Goal: Communication & Community: Answer question/provide support

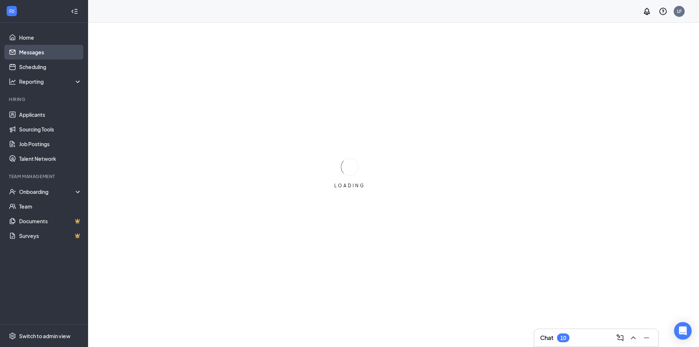
click at [52, 50] on link "Messages" at bounding box center [50, 52] width 63 height 15
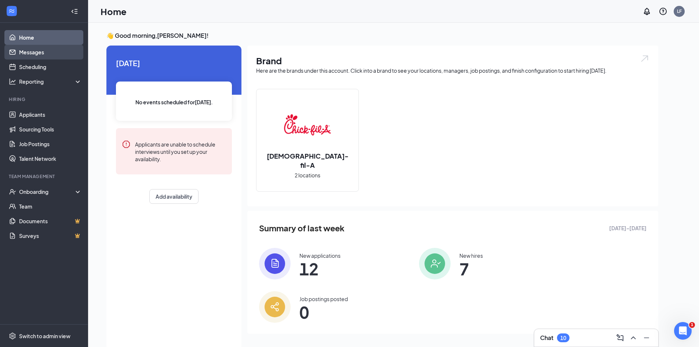
click at [56, 48] on link "Messages" at bounding box center [50, 52] width 63 height 15
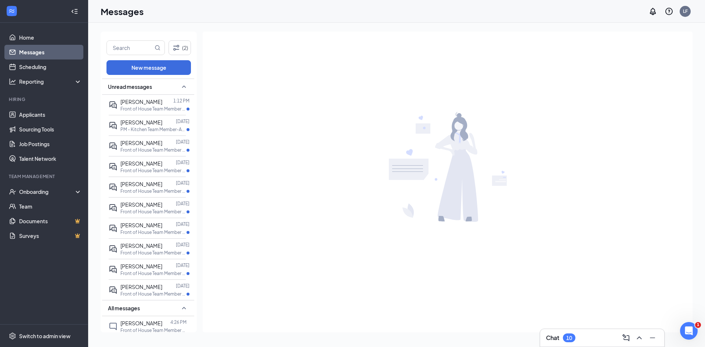
drag, startPoint x: 191, startPoint y: 135, endPoint x: 201, endPoint y: 220, distance: 85.4
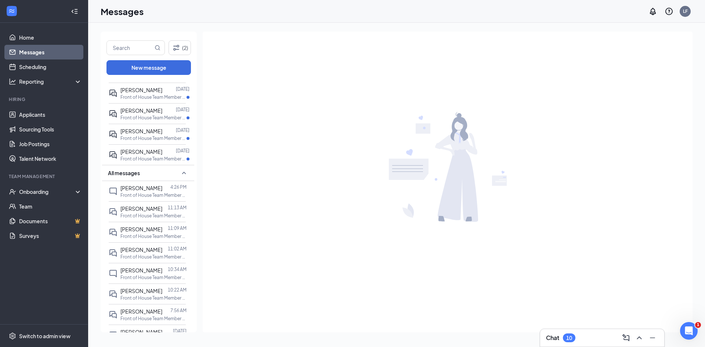
scroll to position [144, 0]
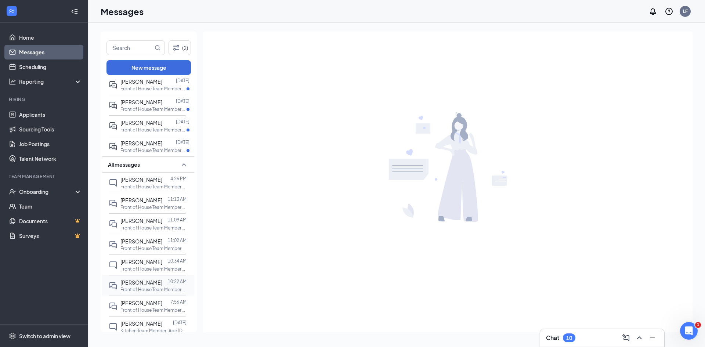
click at [167, 288] on p "Front of House Team Member at [GEOGRAPHIC_DATA]" at bounding box center [153, 289] width 66 height 6
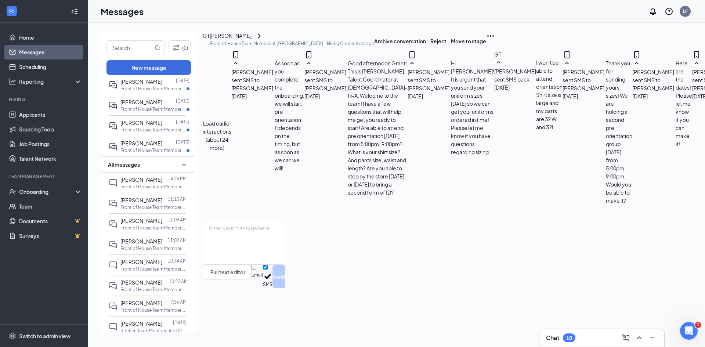
scroll to position [347, 0]
drag, startPoint x: 686, startPoint y: 245, endPoint x: 694, endPoint y: 226, distance: 20.9
click at [694, 226] on div "(2) New message Unread messages [PERSON_NAME] 1:12 PM Front of House Team Membe…" at bounding box center [578, 185] width 980 height 324
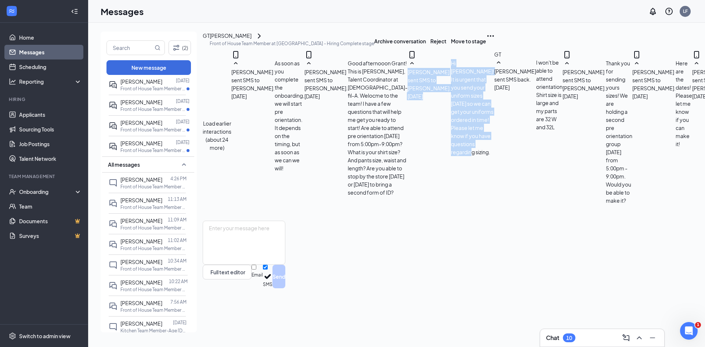
drag, startPoint x: 686, startPoint y: 155, endPoint x: 684, endPoint y: 163, distance: 7.6
click at [685, 174] on div "Load earlier interactions (about 24 more) [PERSON_NAME] sent SMS to [PERSON_NAM…" at bounding box center [629, 135] width 853 height 170
click at [618, 128] on div "Load earlier interactions (about 24 more) [PERSON_NAME] sent SMS to [PERSON_NAM…" at bounding box center [629, 135] width 853 height 170
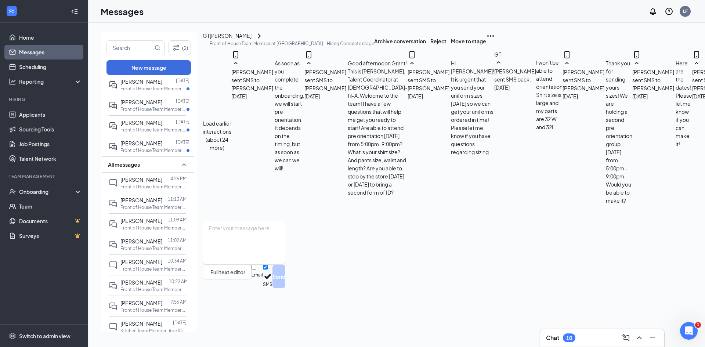
drag, startPoint x: 666, startPoint y: 155, endPoint x: 649, endPoint y: 151, distance: 17.2
click at [563, 157] on div "GT [PERSON_NAME] sent SMS back. [DATE] I won't be able to attend orientation Sh…" at bounding box center [528, 135] width 68 height 170
click at [249, 40] on div "[PERSON_NAME]" at bounding box center [292, 36] width 164 height 9
click at [252, 40] on div "[PERSON_NAME]" at bounding box center [231, 36] width 42 height 9
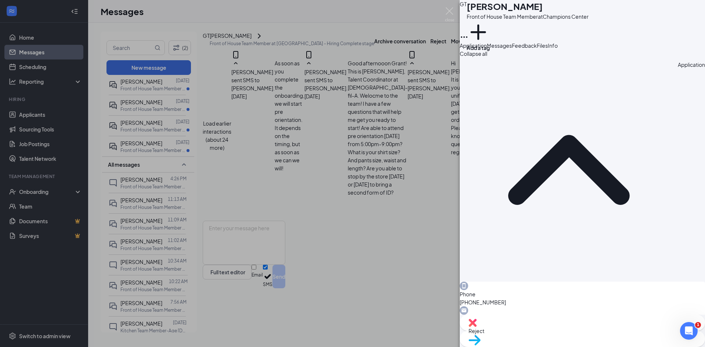
click at [511, 12] on h1 "[PERSON_NAME]" at bounding box center [505, 6] width 76 height 12
click at [451, 9] on img at bounding box center [449, 14] width 9 height 14
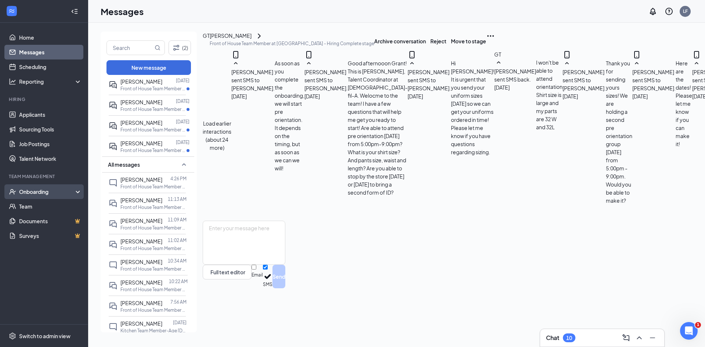
click at [38, 196] on div "Onboarding" at bounding box center [44, 191] width 88 height 15
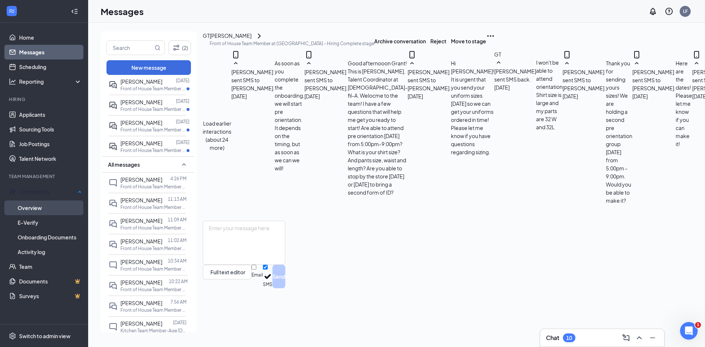
click at [37, 204] on link "Overview" at bounding box center [50, 207] width 64 height 15
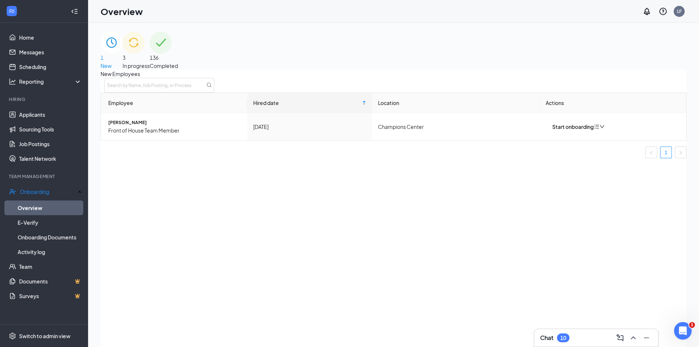
click at [150, 56] on div "3 In progress" at bounding box center [136, 51] width 27 height 38
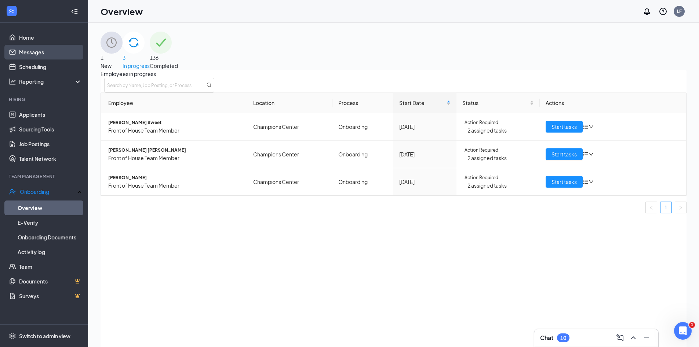
click at [53, 53] on link "Messages" at bounding box center [50, 52] width 63 height 15
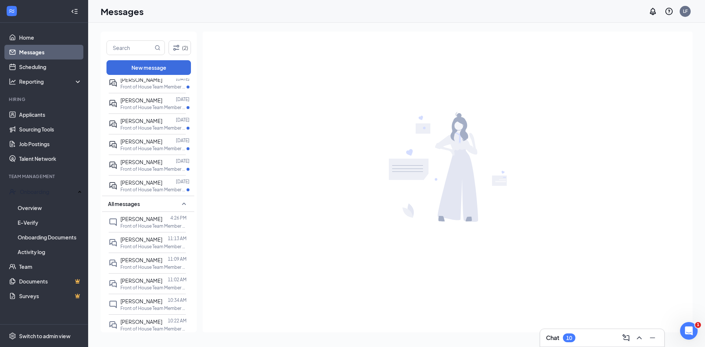
scroll to position [105, 0]
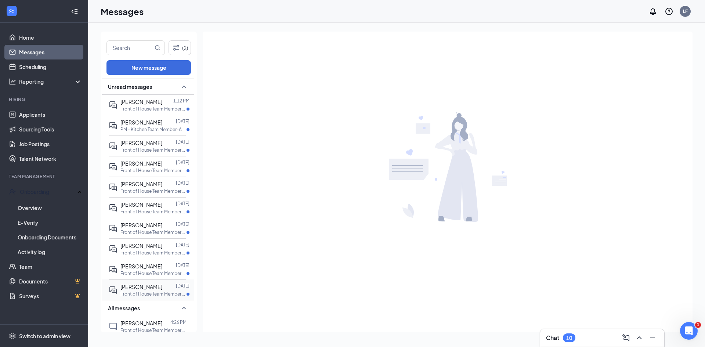
drag, startPoint x: 193, startPoint y: 196, endPoint x: 183, endPoint y: 294, distance: 98.9
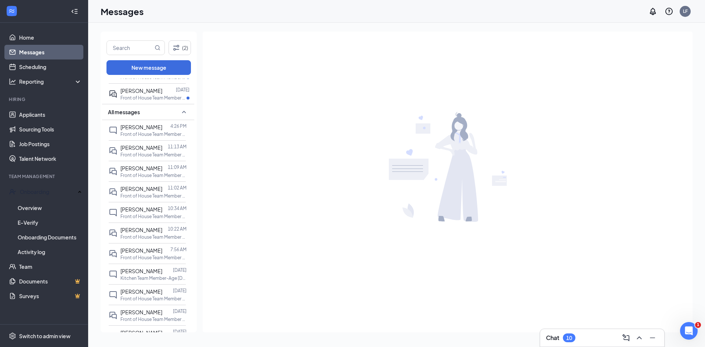
scroll to position [198, 0]
click at [150, 228] on span "[PERSON_NAME]" at bounding box center [141, 228] width 42 height 7
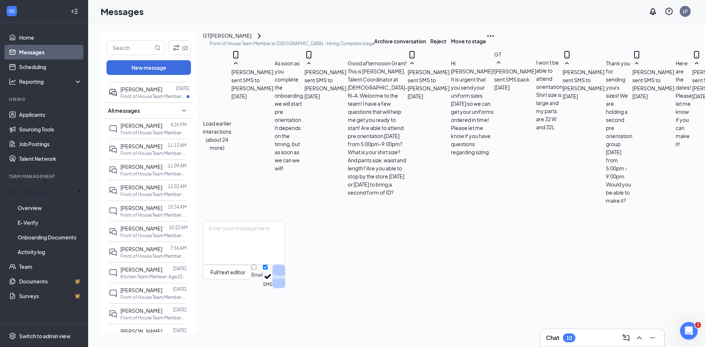
scroll to position [358, 0]
drag, startPoint x: 39, startPoint y: 205, endPoint x: 43, endPoint y: 205, distance: 4.1
click at [39, 205] on link "Overview" at bounding box center [50, 207] width 64 height 15
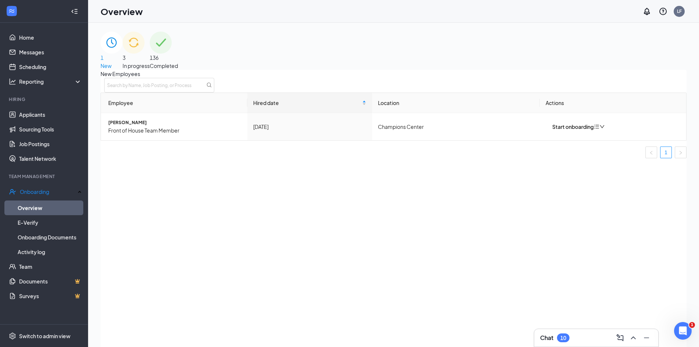
click at [150, 42] on div "3 In progress" at bounding box center [136, 51] width 27 height 38
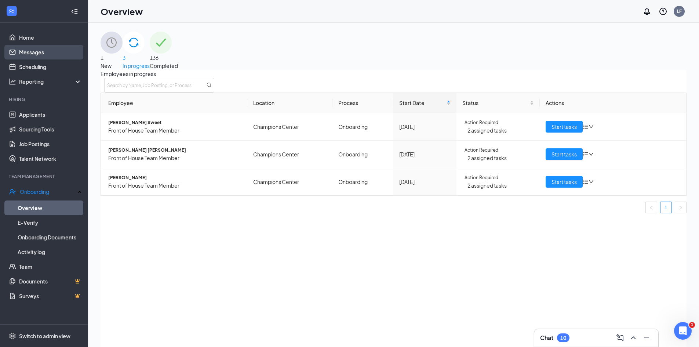
click at [33, 51] on link "Messages" at bounding box center [50, 52] width 63 height 15
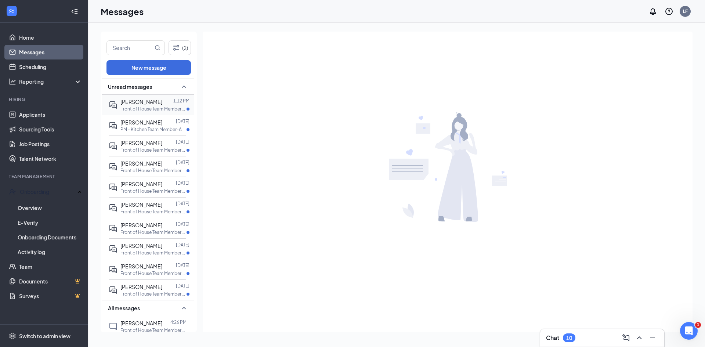
click at [172, 106] on p "Front of House Team Member at [GEOGRAPHIC_DATA]" at bounding box center [153, 109] width 66 height 6
